Goal: Task Accomplishment & Management: Manage account settings

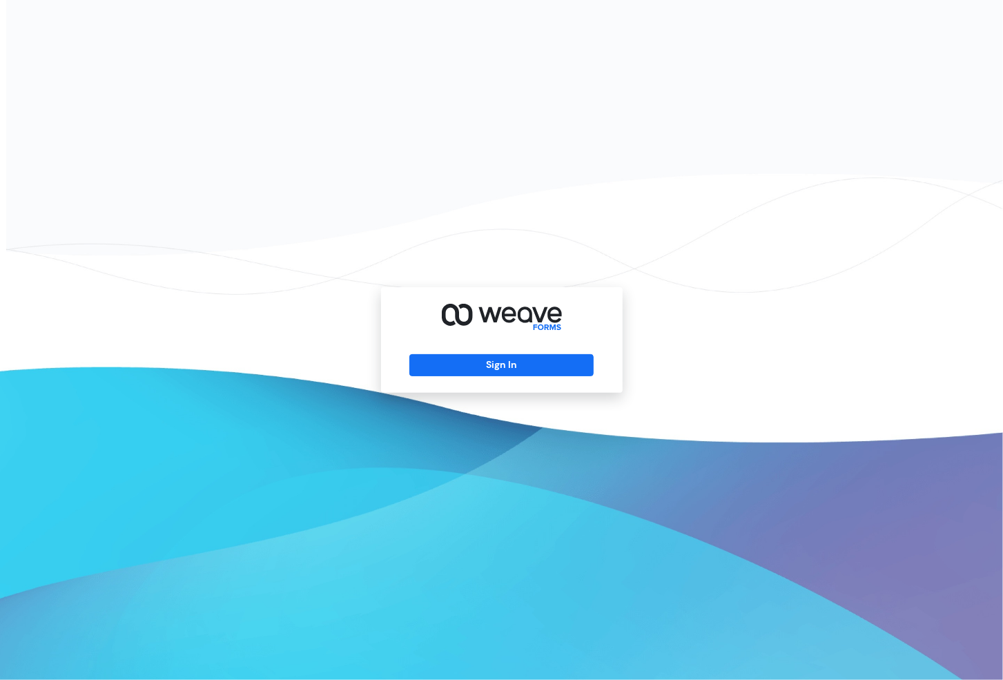
click at [503, 337] on div "Sign In" at bounding box center [502, 340] width 242 height 106
click at [506, 356] on button "Sign In" at bounding box center [501, 365] width 184 height 22
